Goal: Task Accomplishment & Management: Manage account settings

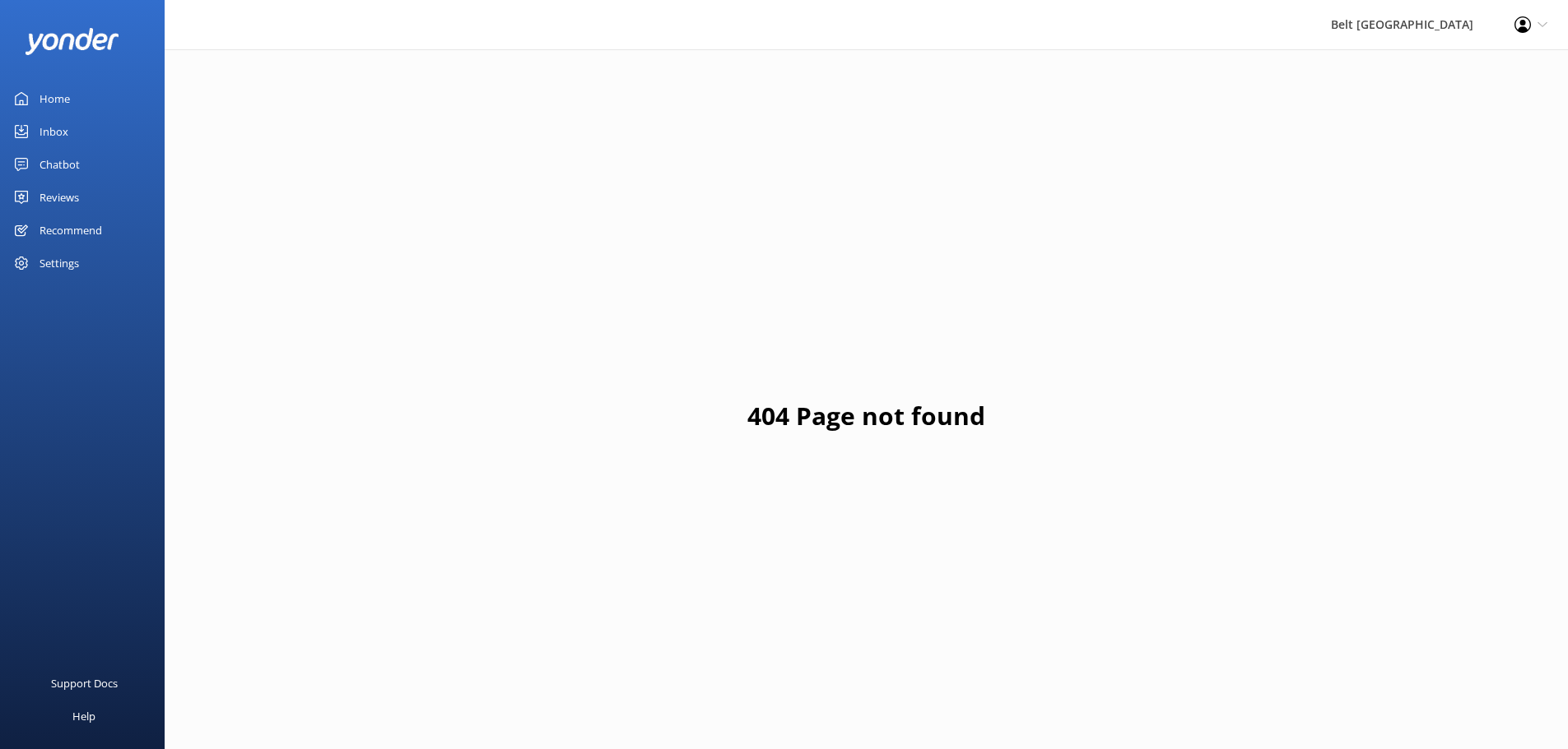
click at [46, 128] on div "Inbox" at bounding box center [54, 131] width 29 height 33
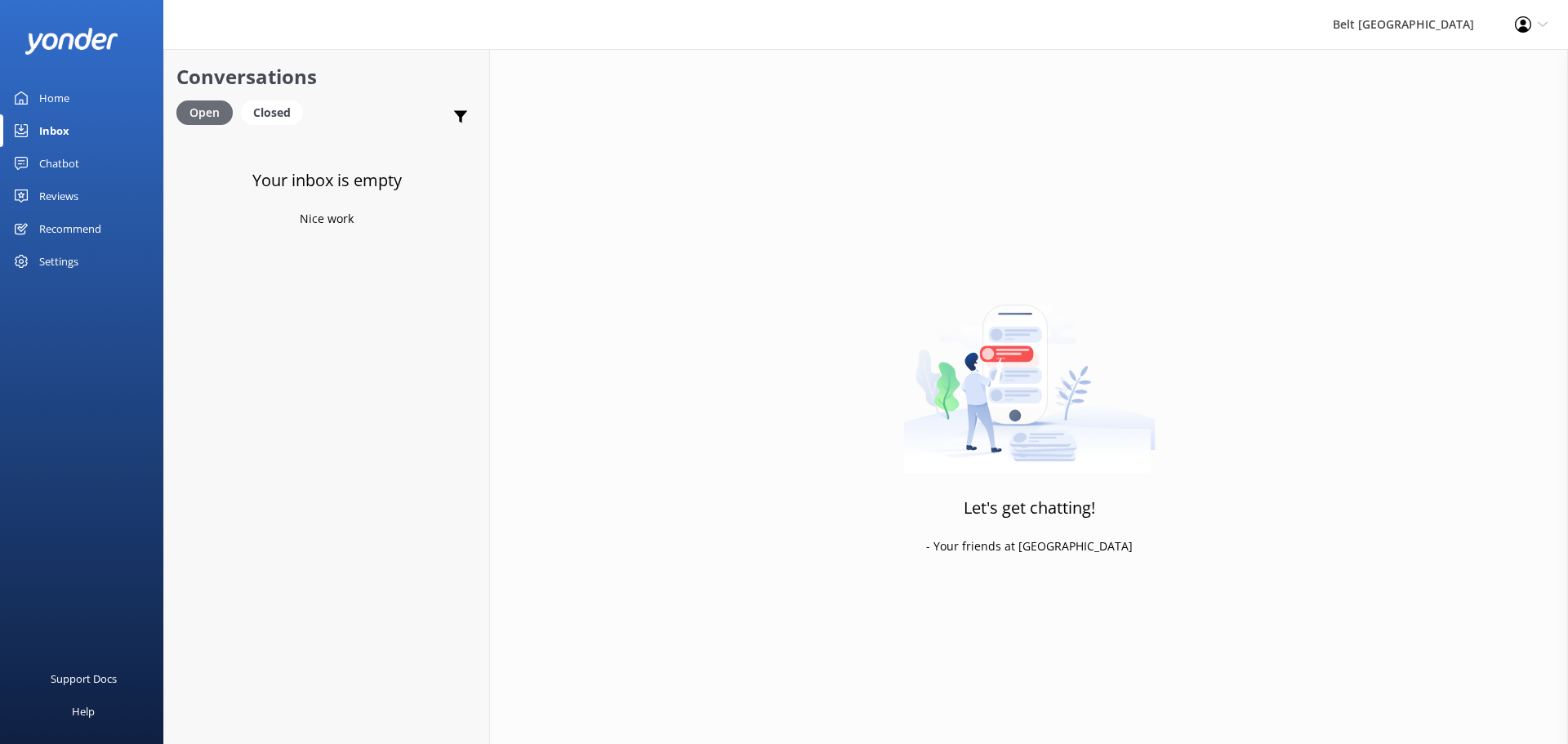
click at [203, 108] on div "Open" at bounding box center [204, 113] width 56 height 25
click at [276, 119] on div "Closed" at bounding box center [271, 113] width 62 height 25
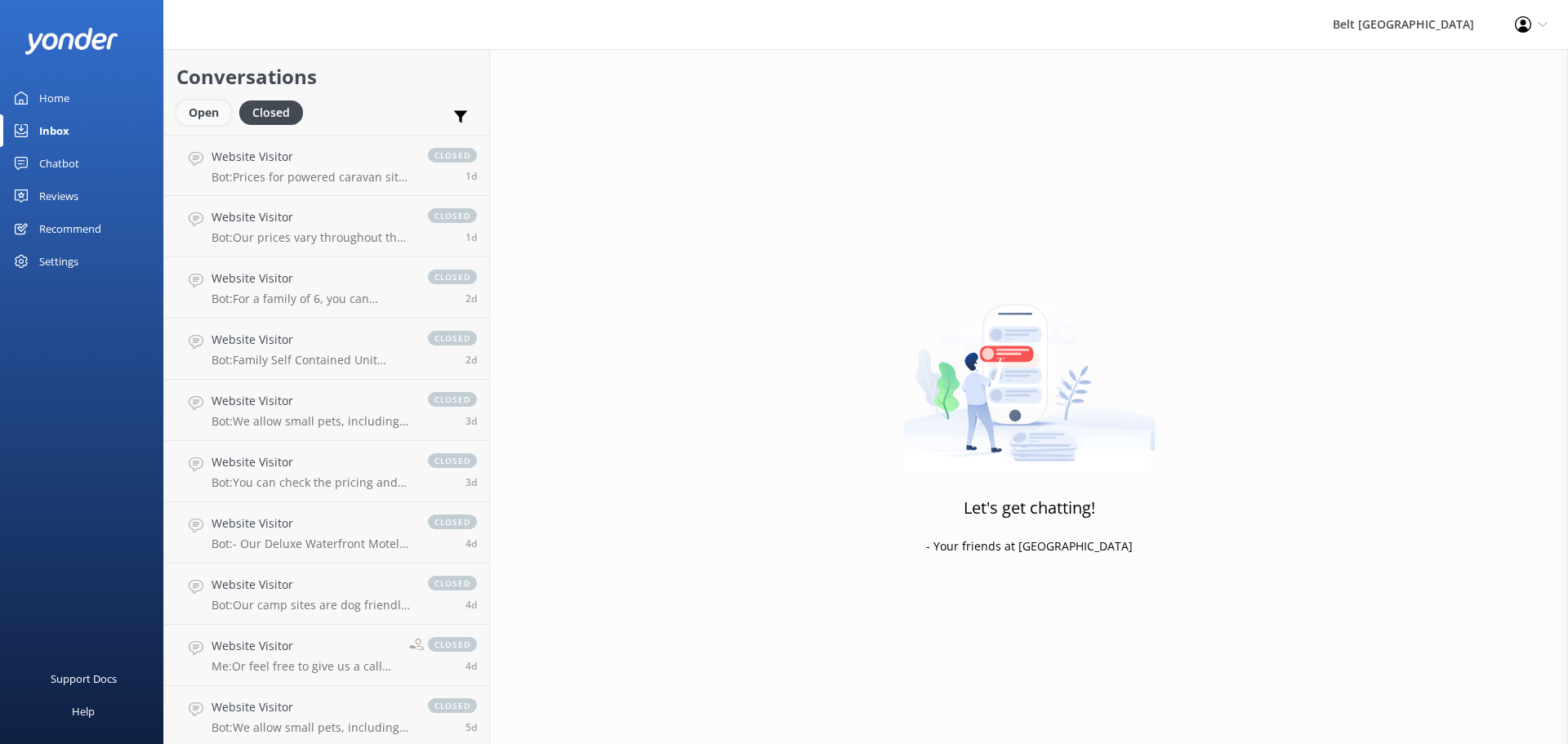
click at [205, 110] on div "Open" at bounding box center [204, 113] width 55 height 25
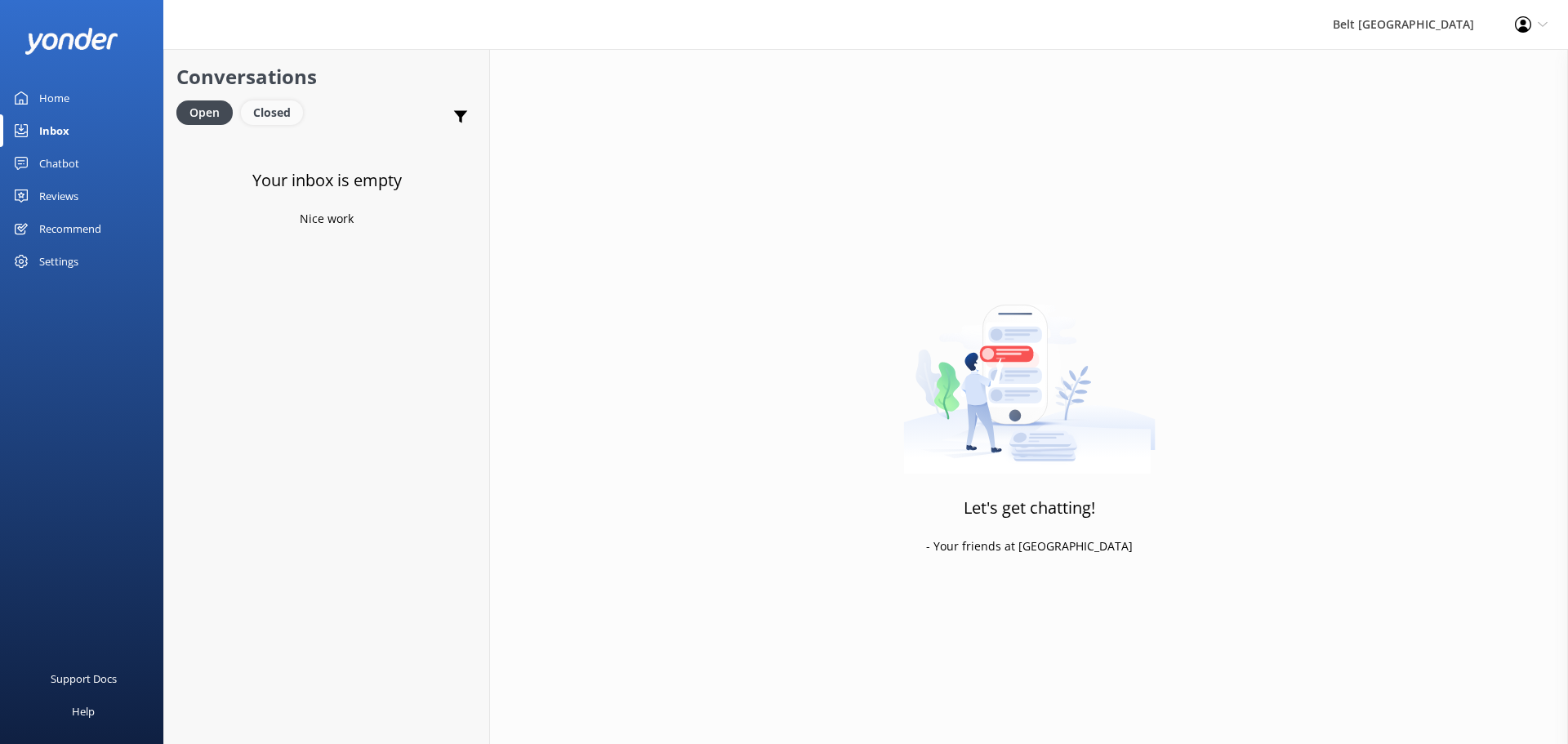
click at [255, 112] on div "Closed" at bounding box center [271, 113] width 62 height 25
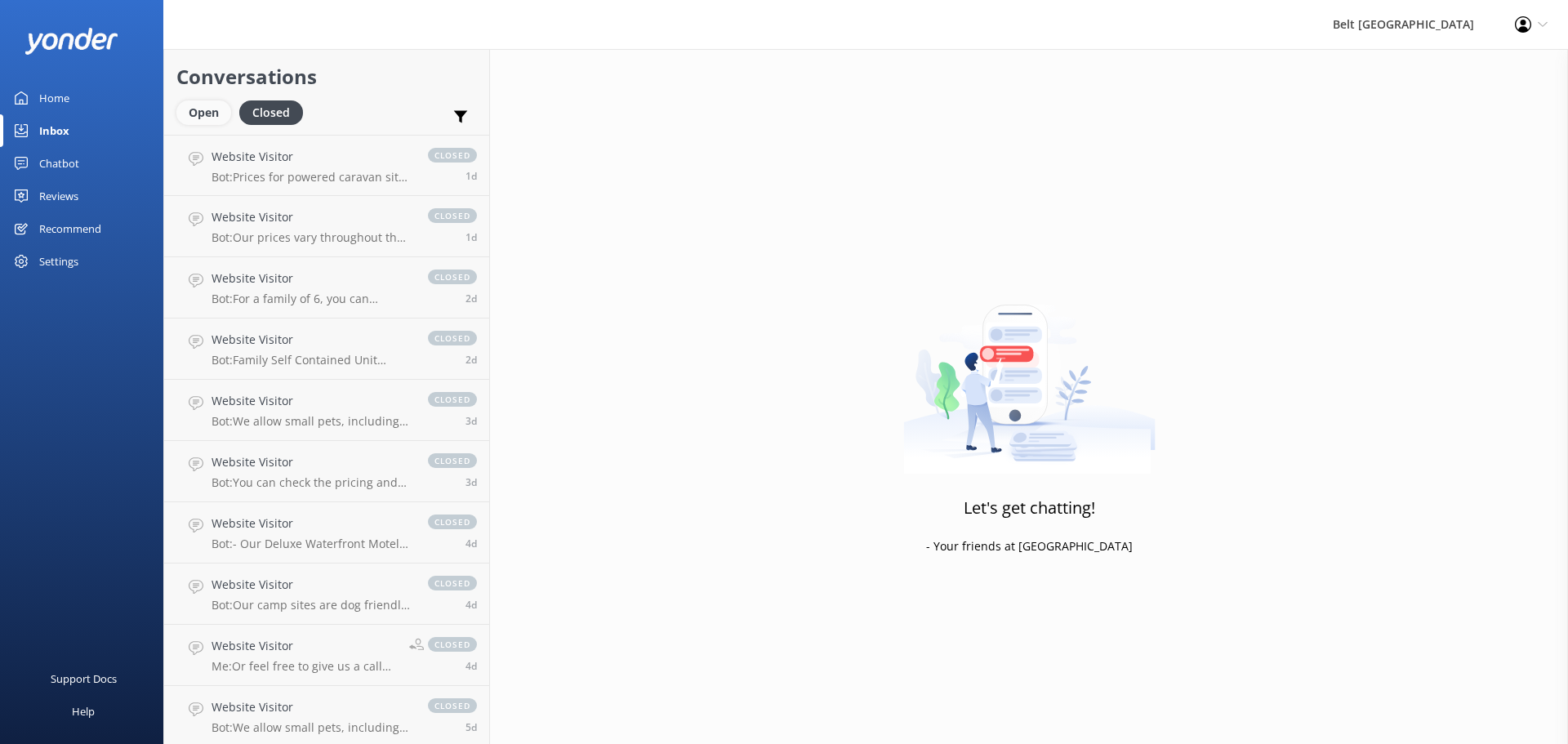
click at [207, 113] on div "Open" at bounding box center [204, 113] width 55 height 25
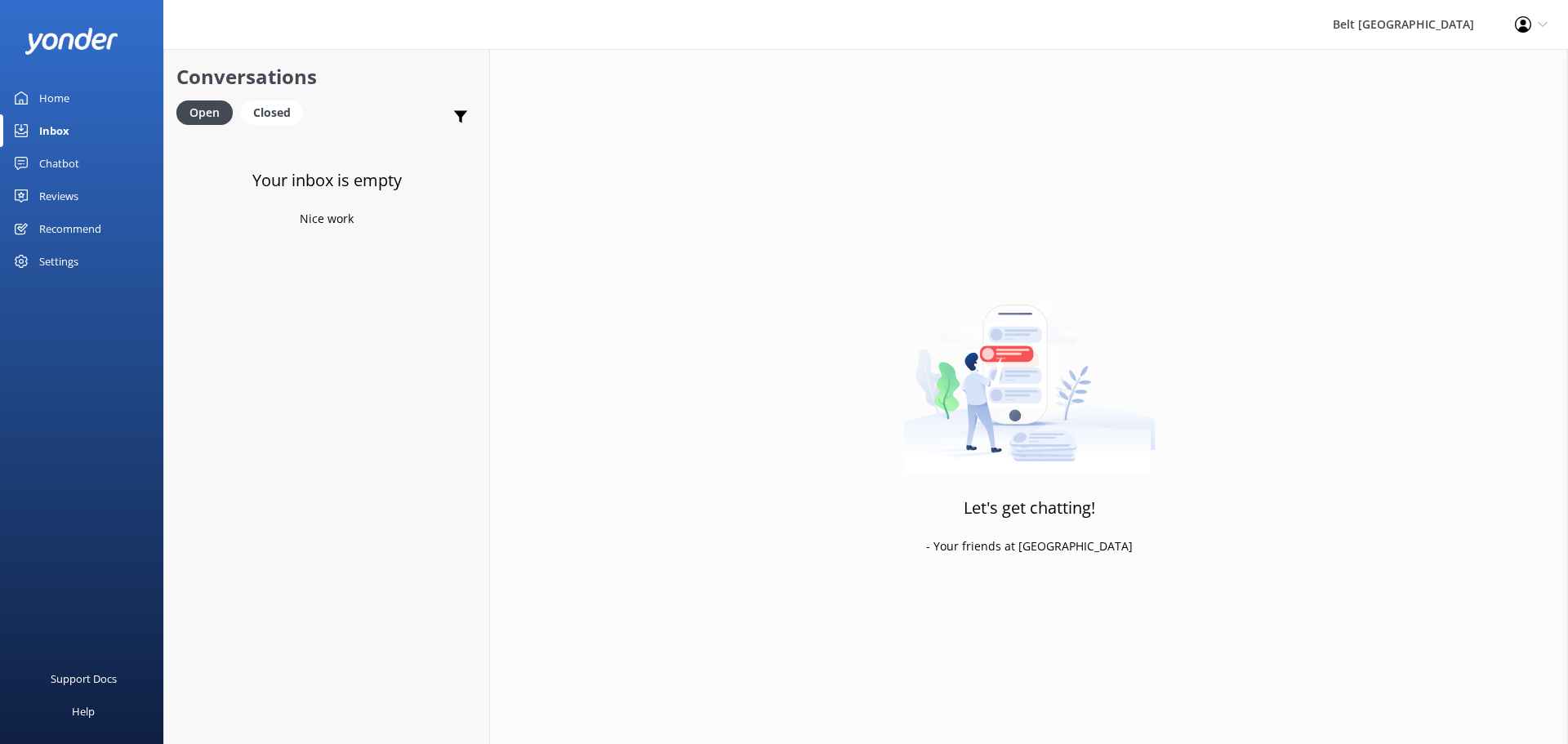
click at [303, 460] on div "Your inbox is empty Nice work" at bounding box center [327, 507] width 325 height 744
click at [293, 119] on div "Closed" at bounding box center [271, 113] width 62 height 25
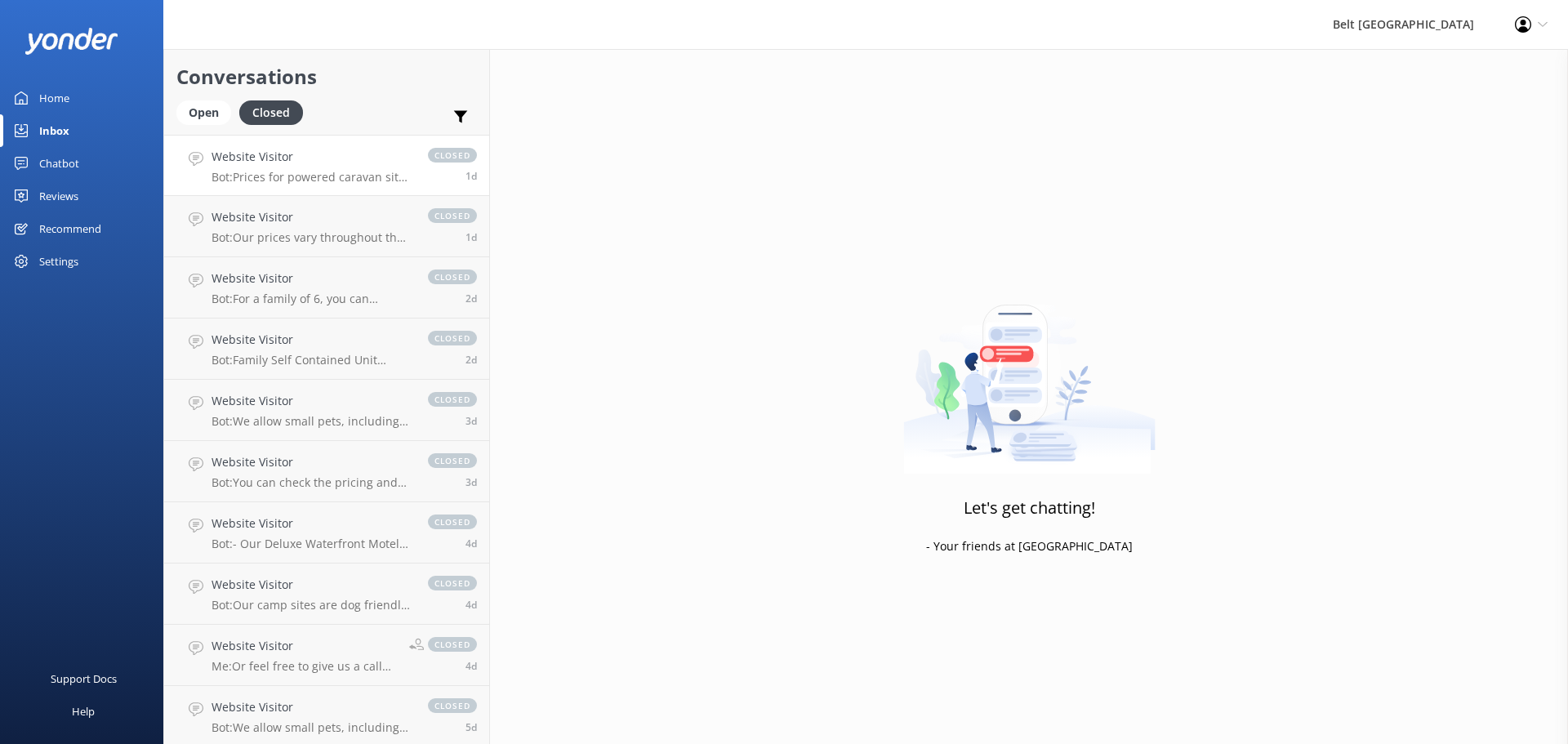
click at [291, 177] on p "Bot: Prices for powered caravan sites vary throughout the year. It's best to ch…" at bounding box center [311, 177] width 200 height 14
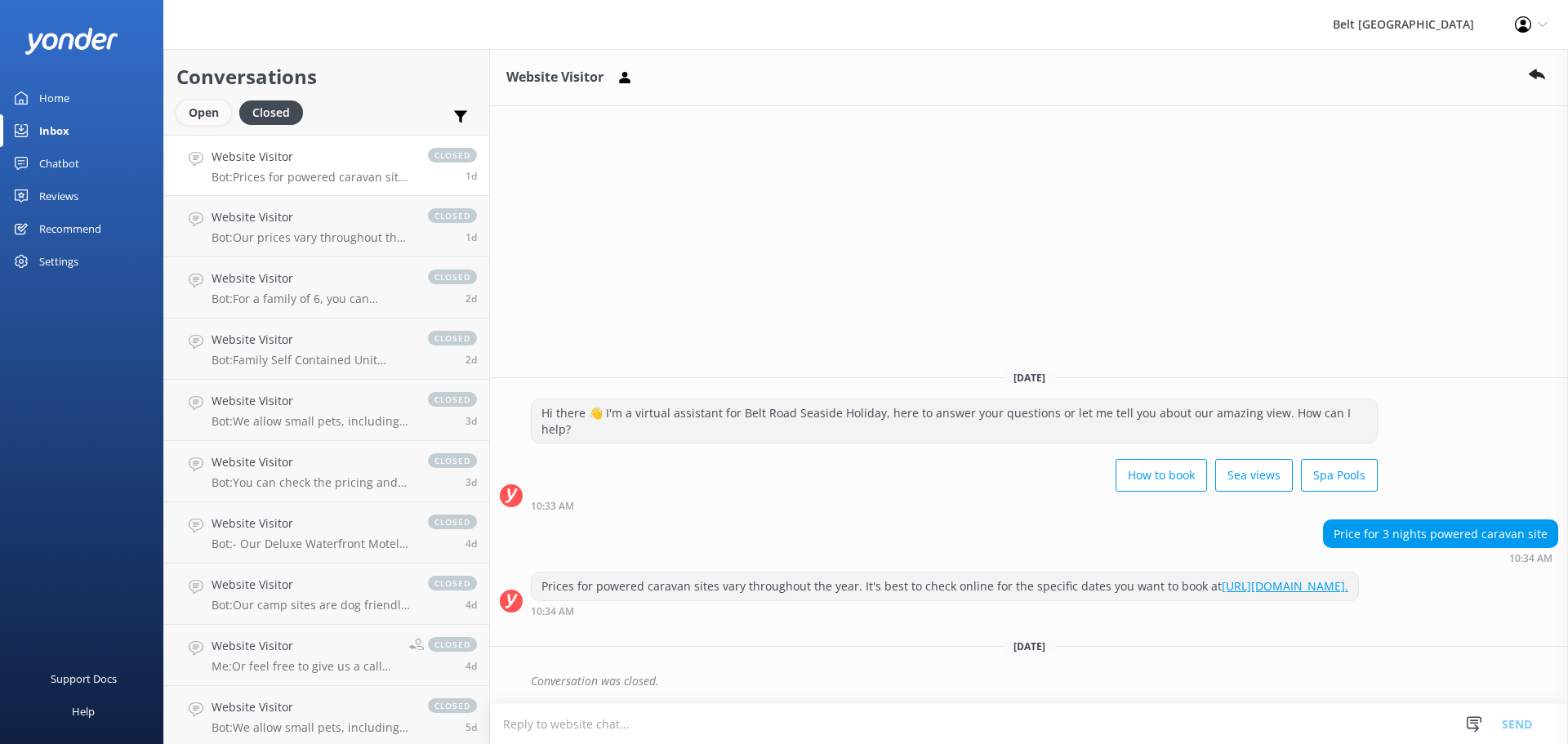
click at [209, 108] on div "Open" at bounding box center [204, 113] width 55 height 25
